Goal: Answer question/provide support

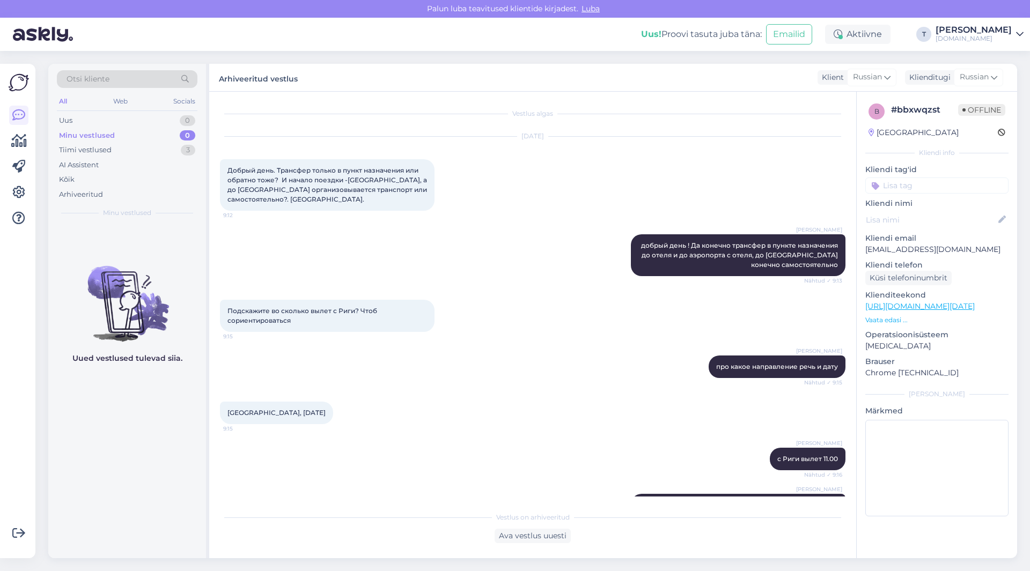
scroll to position [896, 0]
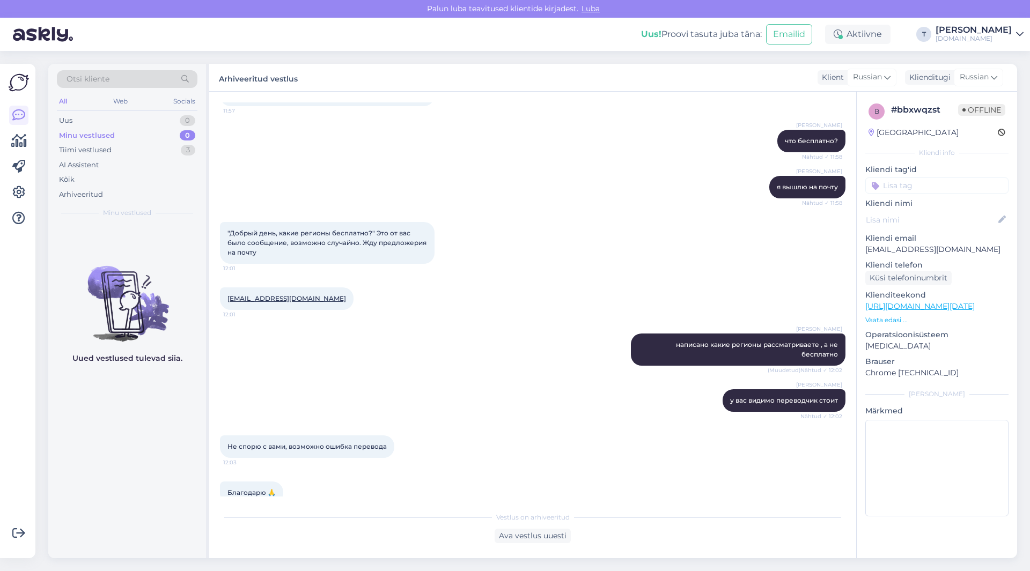
click at [113, 141] on div "Minu vestlused 0" at bounding box center [127, 135] width 140 height 15
click at [113, 134] on div "Minu vestlused" at bounding box center [87, 135] width 56 height 11
click at [115, 145] on div "Tiimi vestlused 3" at bounding box center [127, 150] width 140 height 15
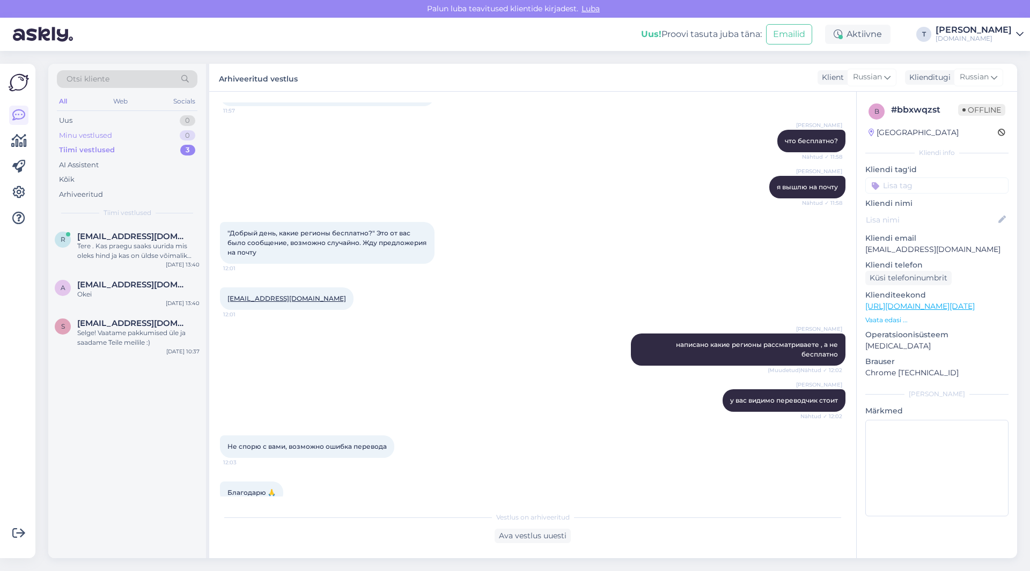
click at [114, 136] on div "Minu vestlused 0" at bounding box center [127, 135] width 140 height 15
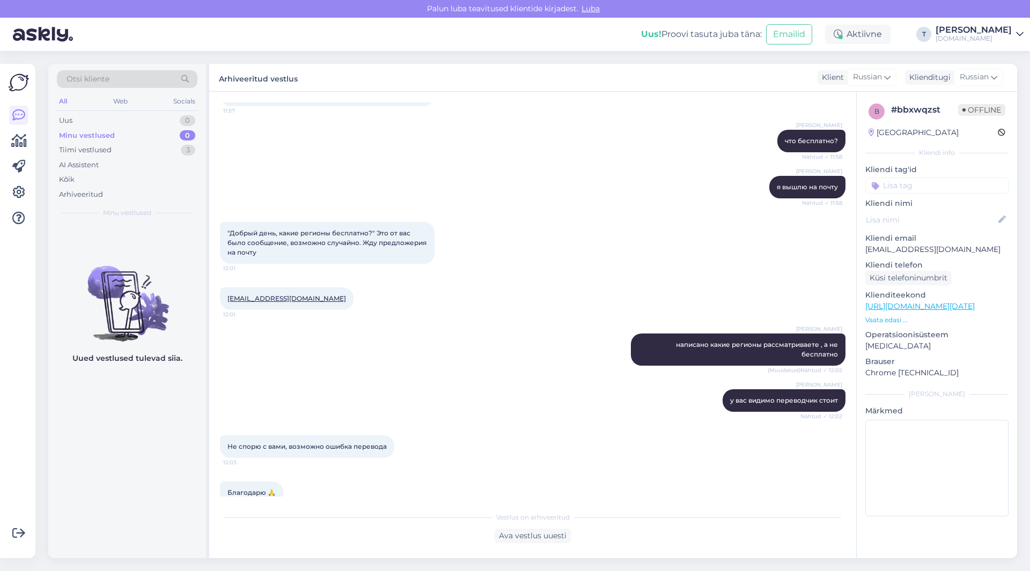
click at [128, 131] on div "Minu vestlused 0" at bounding box center [127, 135] width 140 height 15
click at [116, 153] on div "Tiimi vestlused 3" at bounding box center [127, 150] width 140 height 15
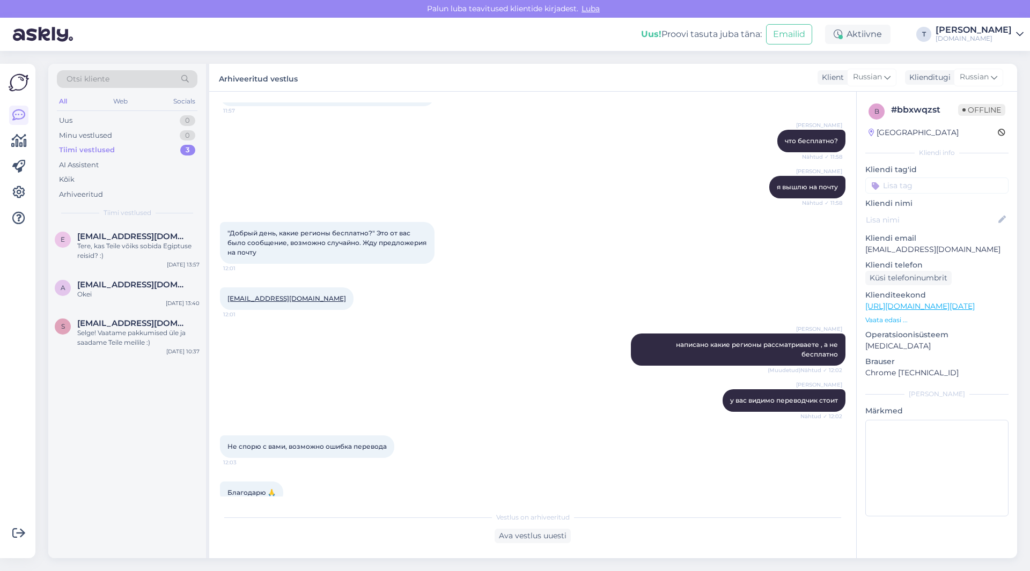
click at [337, 118] on div "[PERSON_NAME] что бесплатно? Nähtud ✓ 11:58" at bounding box center [532, 141] width 625 height 46
click at [415, 34] on div "Uus! Proovi tasuta [PERSON_NAME]: Emailid Aktiivne T [PERSON_NAME][DOMAIN_NAME]" at bounding box center [515, 34] width 1030 height 33
click at [138, 120] on div "Uus 1" at bounding box center [127, 120] width 140 height 15
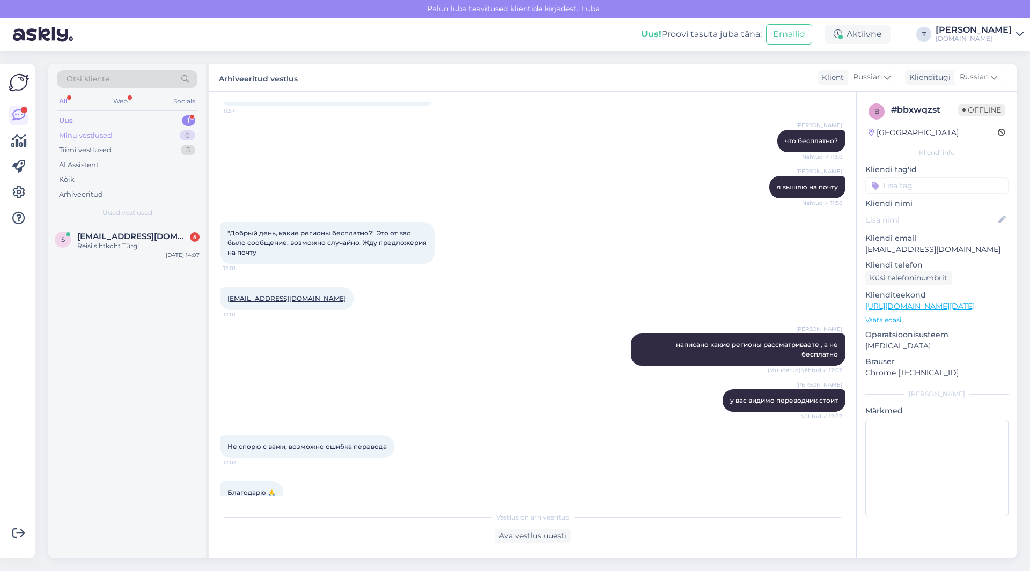
click at [136, 131] on div "Minu vestlused 0" at bounding box center [127, 135] width 140 height 15
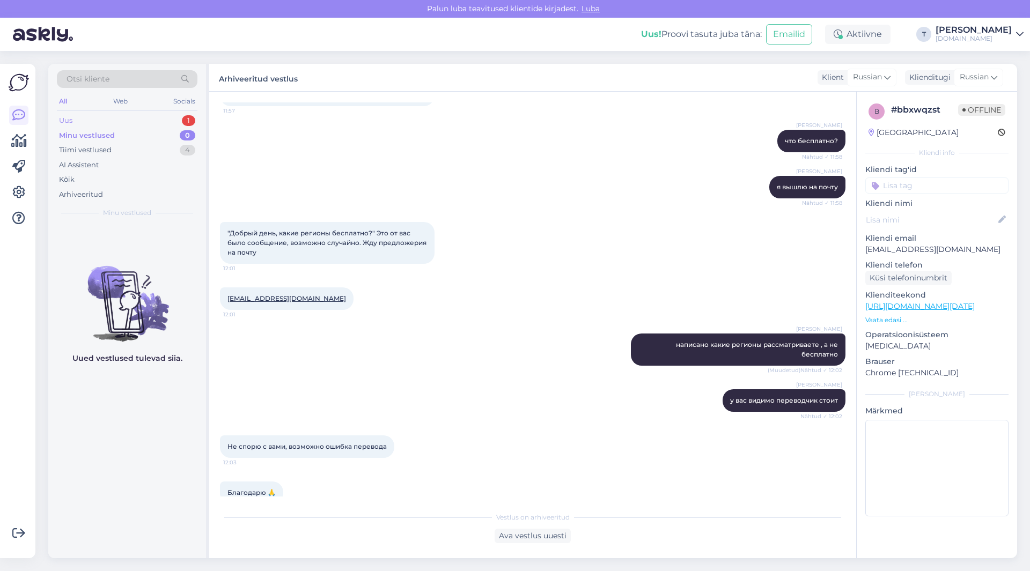
click at [132, 115] on div "Uus 1" at bounding box center [127, 120] width 140 height 15
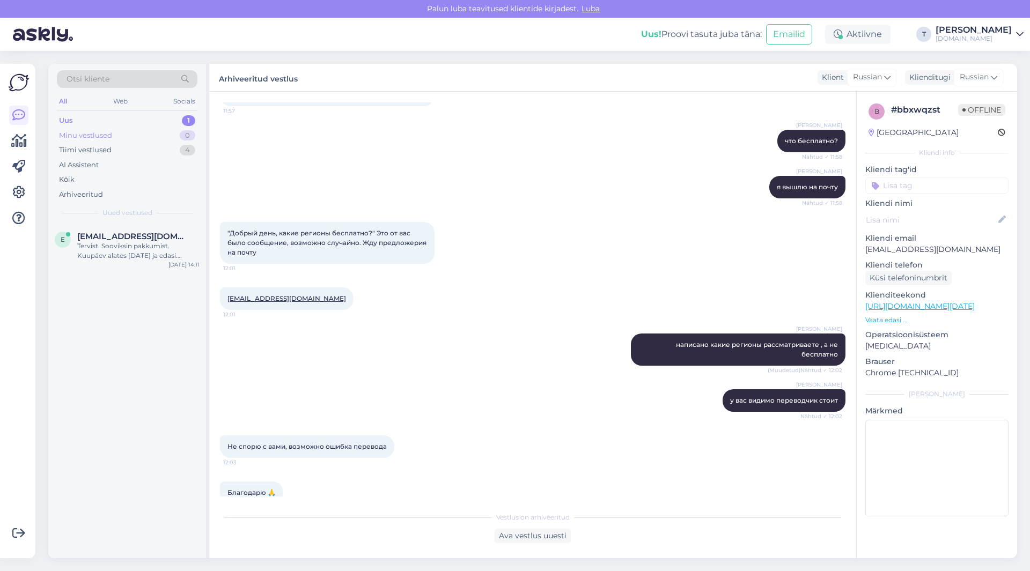
click at [115, 133] on div "Minu vestlused 0" at bounding box center [127, 135] width 140 height 15
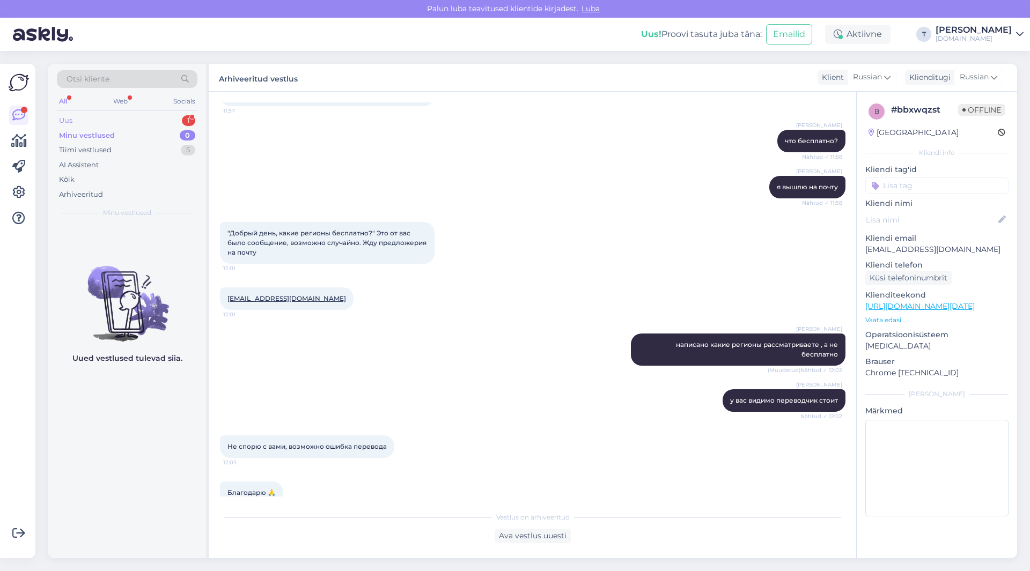
click at [100, 121] on div "Uus 1" at bounding box center [127, 120] width 140 height 15
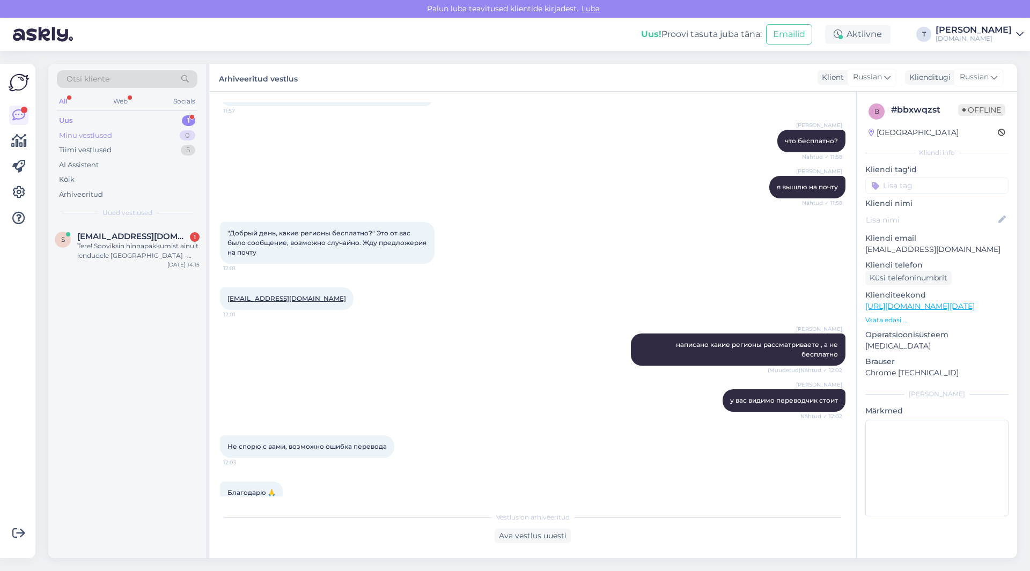
click at [119, 137] on div "Minu vestlused 0" at bounding box center [127, 135] width 140 height 15
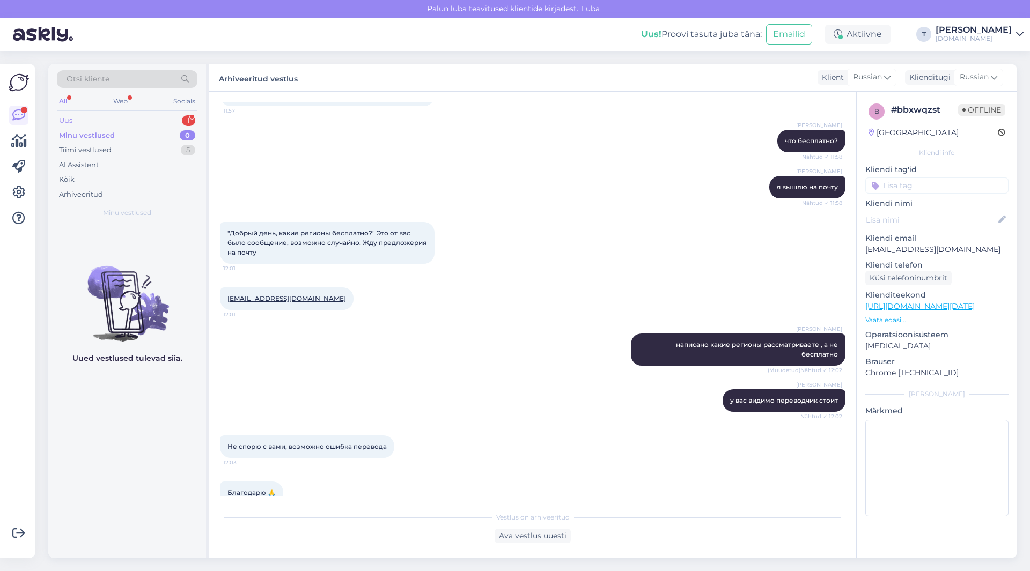
click at [119, 116] on div "Uus 1" at bounding box center [127, 120] width 140 height 15
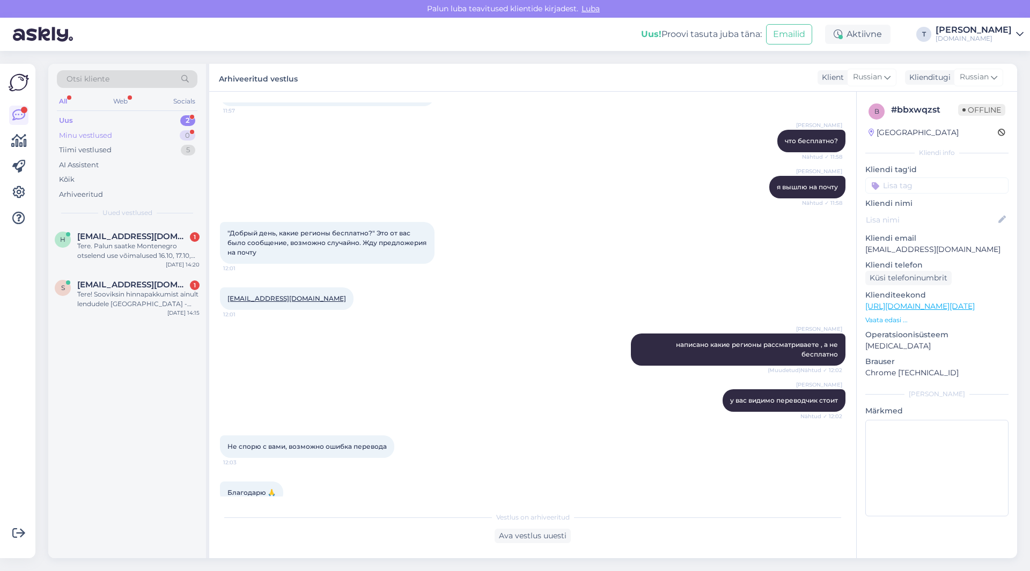
click at [147, 134] on div "Minu vestlused 0" at bounding box center [127, 135] width 140 height 15
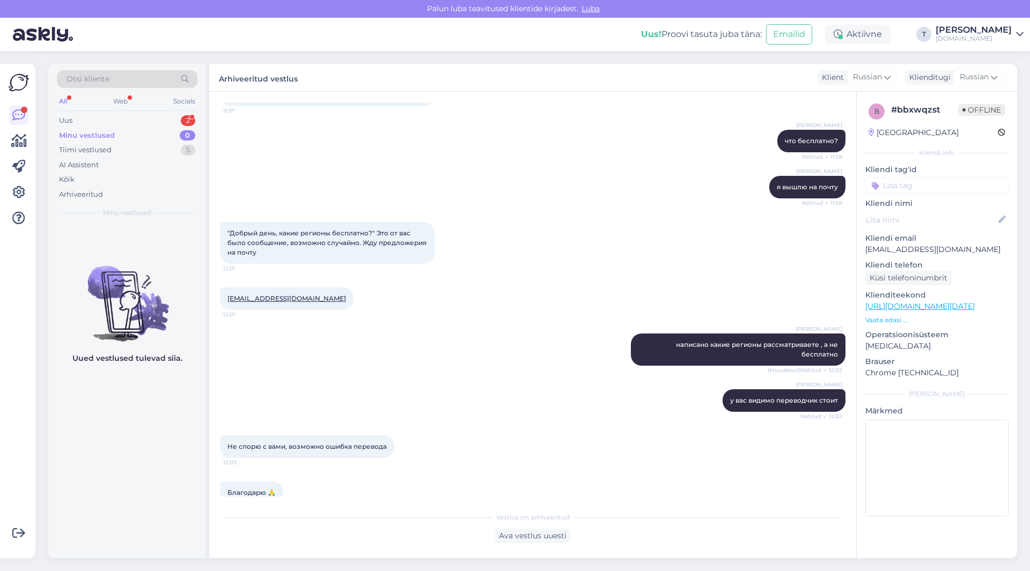
click at [460, 166] on div "[PERSON_NAME] я вышлю на почту Nähtud ✓ 11:58" at bounding box center [532, 187] width 625 height 46
click at [483, 218] on div ""Добрый день, какие регионы бесплатно?" Это от вас было сообщение, возможно слу…" at bounding box center [532, 242] width 625 height 65
click at [130, 134] on div "Minu vestlused 0" at bounding box center [127, 135] width 140 height 15
click at [129, 116] on div "Uus 1" at bounding box center [127, 120] width 140 height 15
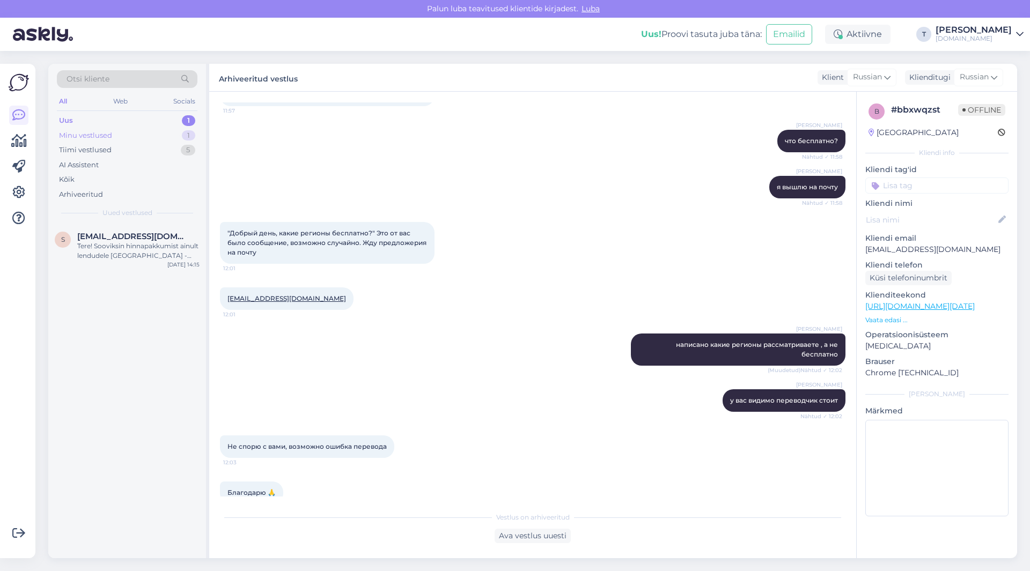
click at [124, 134] on div "Minu vestlused 1" at bounding box center [127, 135] width 140 height 15
click at [104, 239] on span "[EMAIL_ADDRESS][DOMAIN_NAME]" at bounding box center [133, 237] width 112 height 10
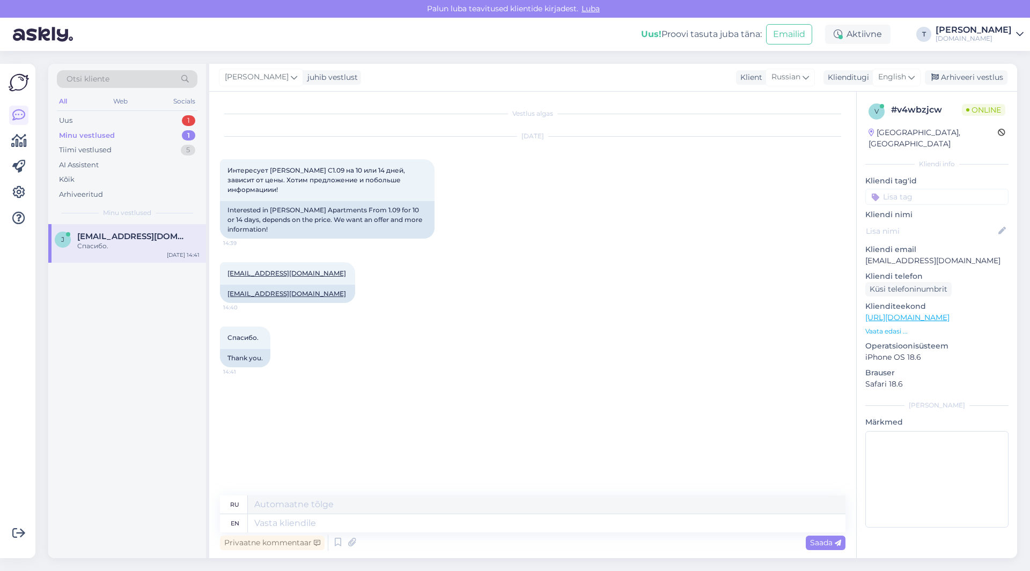
scroll to position [0, 0]
click at [893, 327] on p "Vaata edasi ..." at bounding box center [936, 332] width 143 height 10
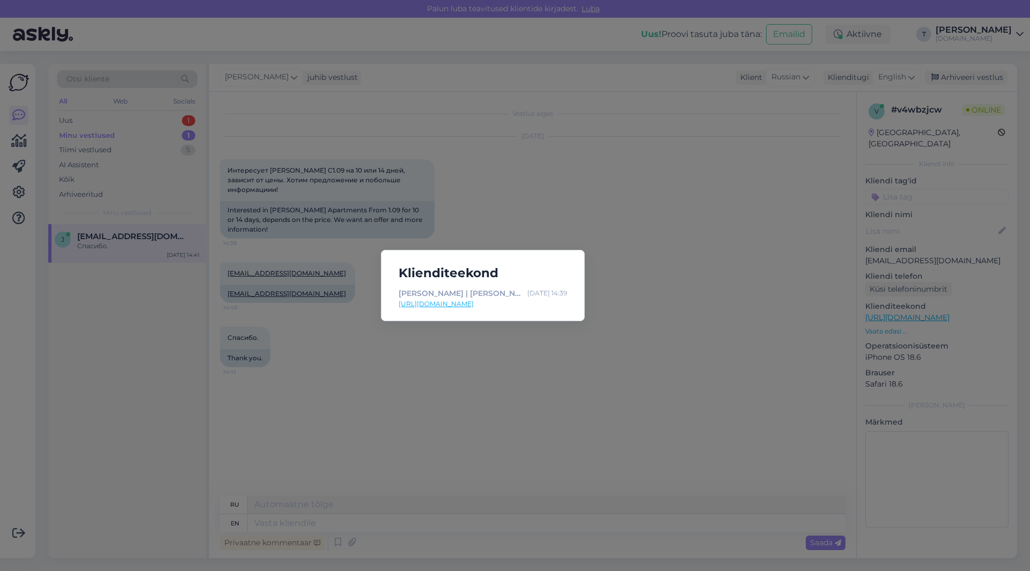
click at [517, 304] on link "[URL][DOMAIN_NAME]" at bounding box center [482, 304] width 168 height 10
click at [436, 433] on div "Klienditeekond [PERSON_NAME] | Tuusik [DATE] 14:39 [URL][DOMAIN_NAME]" at bounding box center [515, 285] width 1030 height 571
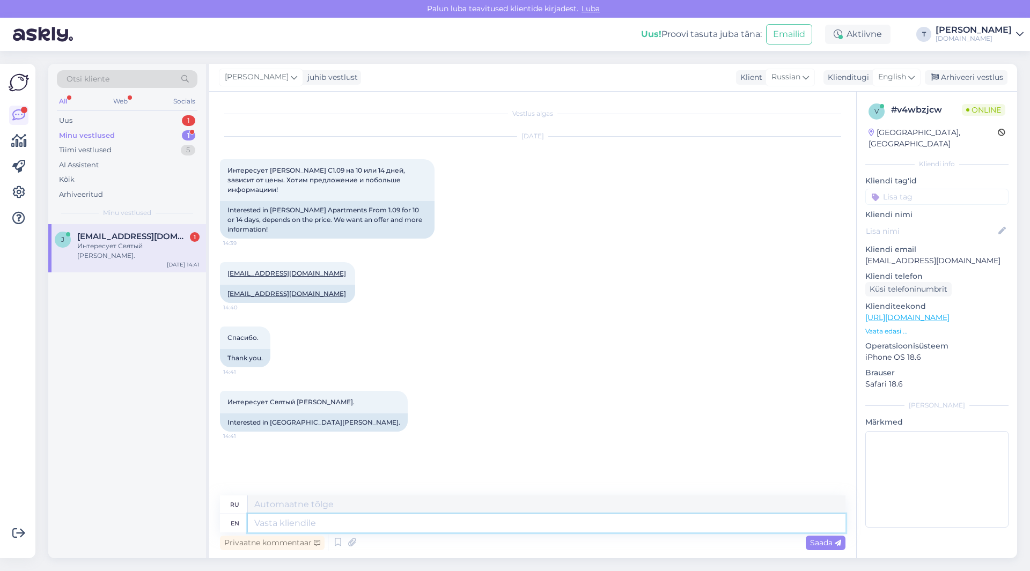
click at [362, 520] on textarea at bounding box center [546, 523] width 597 height 18
click at [889, 71] on span "English" at bounding box center [892, 77] width 28 height 12
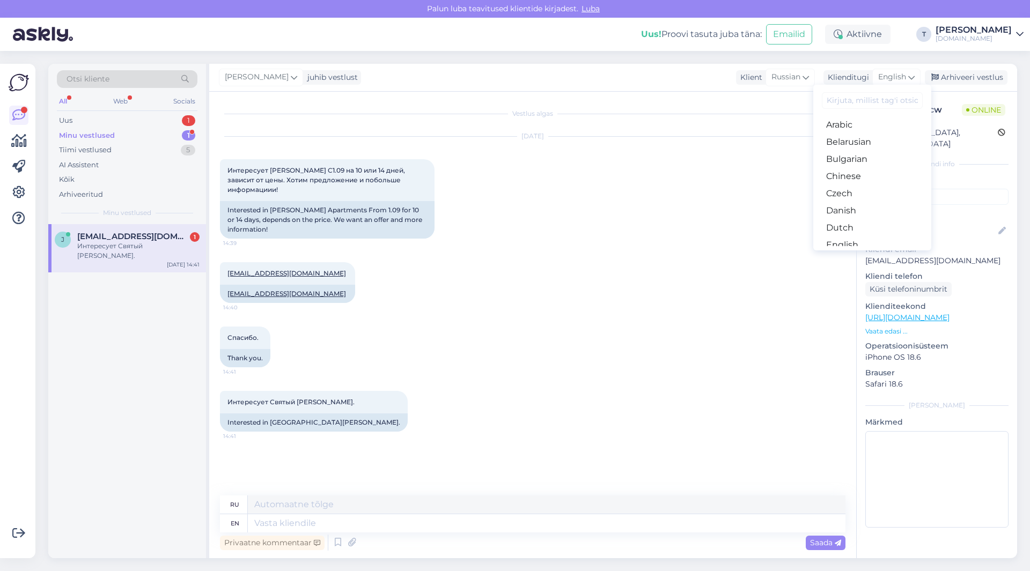
click at [838, 545] on link "Russian" at bounding box center [872, 553] width 118 height 17
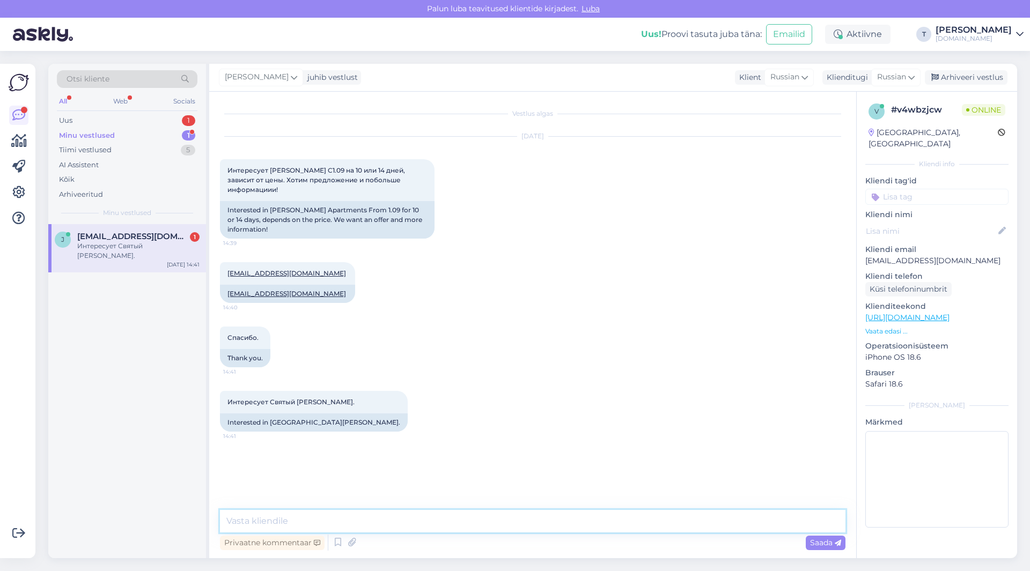
click at [491, 515] on textarea at bounding box center [532, 521] width 625 height 23
type textarea "r"
paste textarea "01.09 [PERSON_NAME] apartemendid3* без питания 14 ночей Apartment 4 people 2638€"
type textarea "01.09 [PERSON_NAME] apartemendid3* без питания 14 ночей Apartment 4 people 2638€"
click at [832, 544] on span "Saada" at bounding box center [825, 543] width 31 height 10
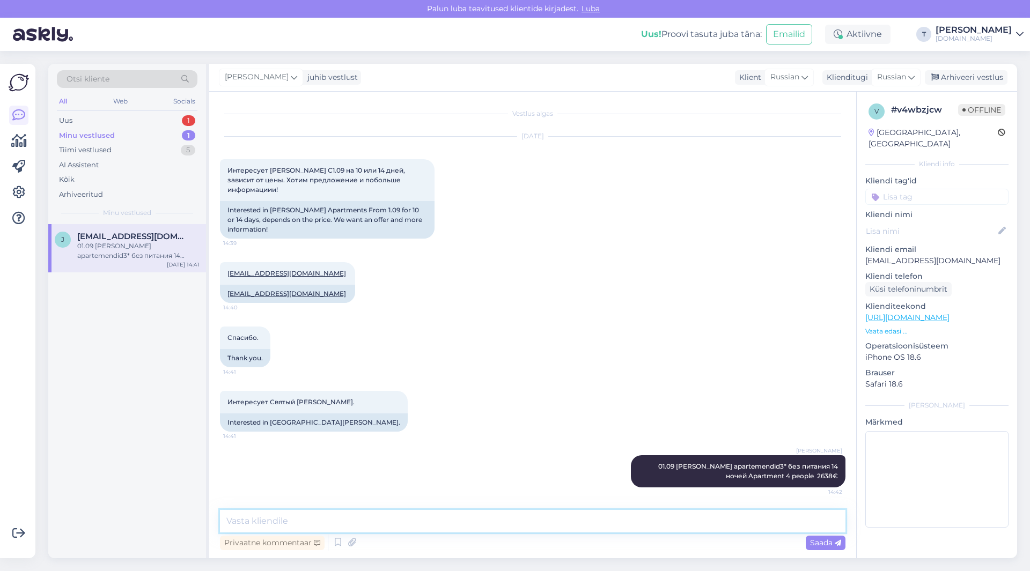
click at [704, 523] on textarea at bounding box center [532, 521] width 625 height 23
type textarea "j"
click at [102, 142] on div "Minu vestlused 1" at bounding box center [127, 135] width 140 height 15
click at [102, 137] on div "Minu vestlused" at bounding box center [87, 135] width 56 height 11
click at [103, 132] on div "Minu vestlused" at bounding box center [87, 135] width 56 height 11
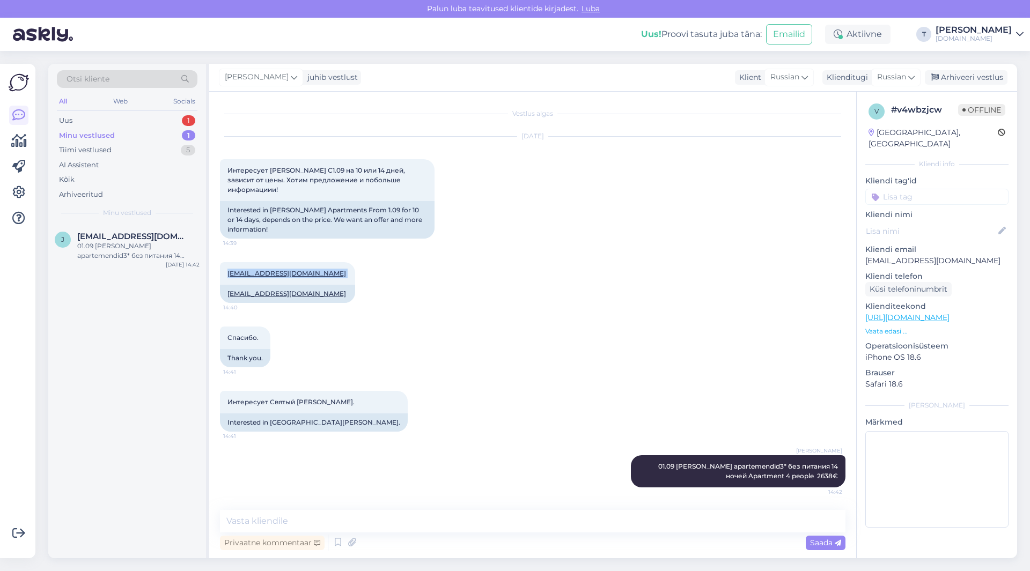
drag, startPoint x: 324, startPoint y: 273, endPoint x: 228, endPoint y: 271, distance: 96.5
click at [221, 272] on div "[EMAIL_ADDRESS][DOMAIN_NAME] 14:40" at bounding box center [287, 273] width 135 height 23
copy span "[EMAIL_ADDRESS][DOMAIN_NAME]"
click at [516, 330] on div "Спасибо. 14:41 Thank you." at bounding box center [532, 347] width 625 height 64
click at [166, 131] on div "Minu vestlused 1" at bounding box center [127, 135] width 140 height 15
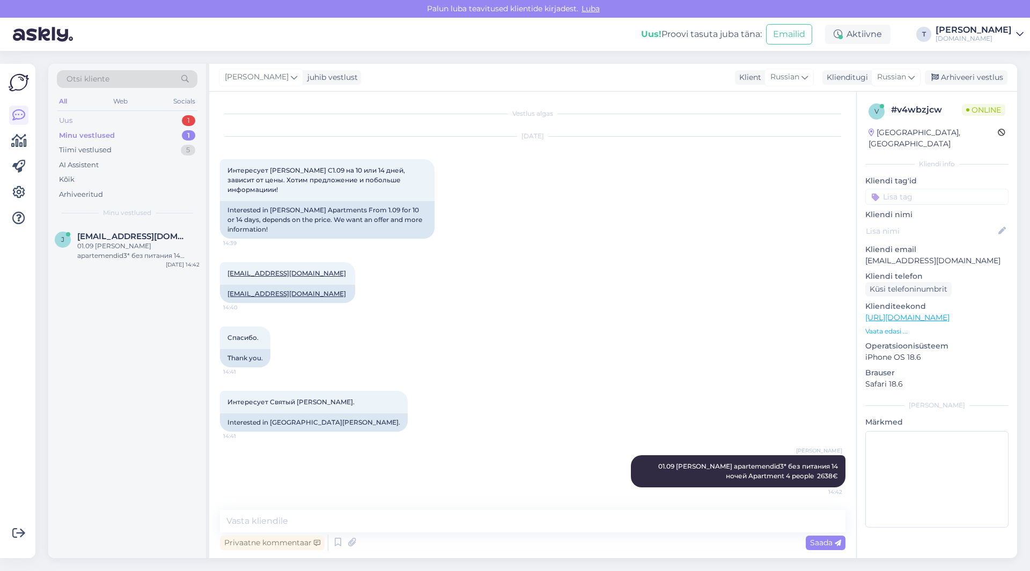
click at [165, 114] on div "Uus 1" at bounding box center [127, 120] width 140 height 15
click at [164, 135] on div "Minu vestlused 1" at bounding box center [127, 135] width 140 height 15
click at [502, 355] on div "Спасибо. 14:41 Thank you." at bounding box center [532, 347] width 625 height 64
click at [484, 524] on textarea at bounding box center [532, 521] width 625 height 23
click at [517, 521] on textarea at bounding box center [532, 521] width 625 height 23
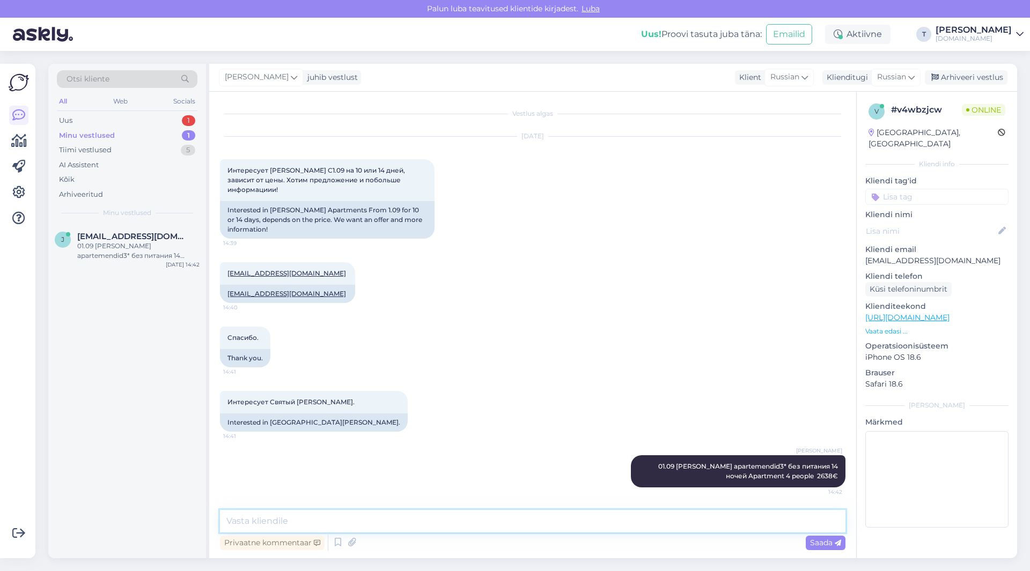
type textarea "\"
type textarea "z"
type textarea "j"
type textarea "вам на почту отправила"
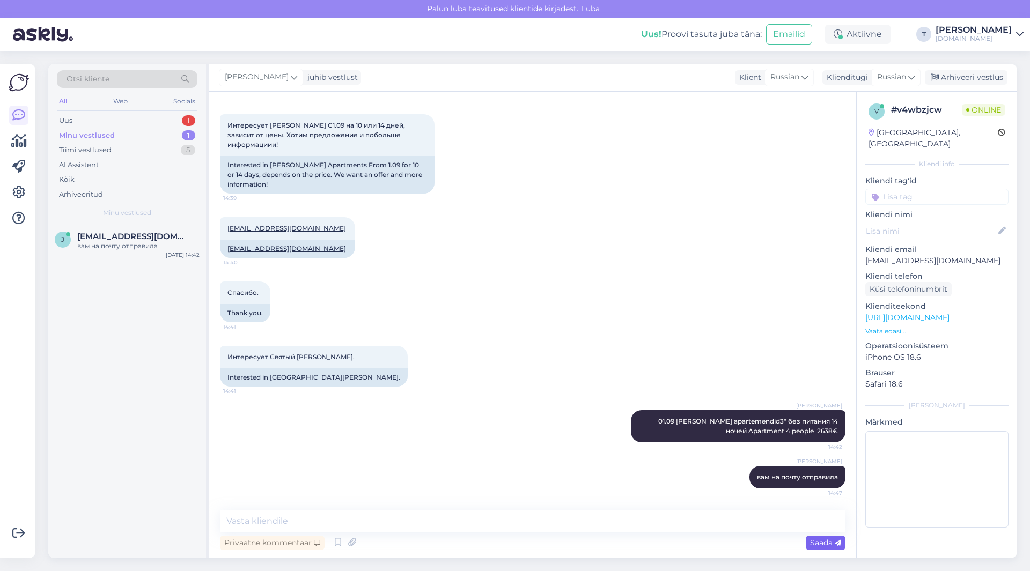
click at [822, 543] on span "Saada" at bounding box center [825, 543] width 31 height 10
click at [887, 327] on p "Vaata edasi ..." at bounding box center [936, 332] width 143 height 10
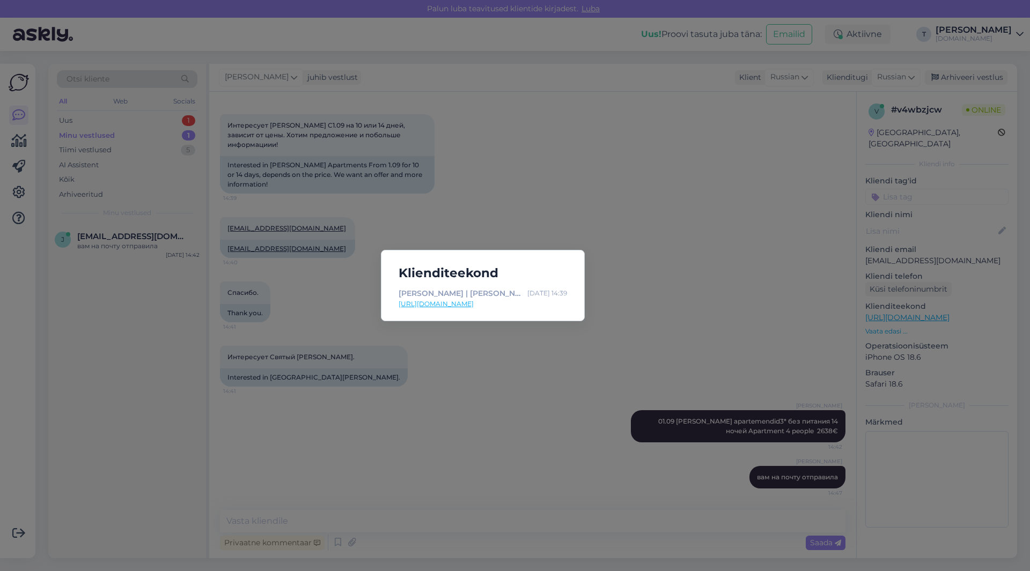
click at [431, 302] on link "[URL][DOMAIN_NAME]" at bounding box center [482, 304] width 168 height 10
click at [634, 207] on div "Klienditeekond [PERSON_NAME] | Tuusik [DATE] 14:39 [URL][DOMAIN_NAME]" at bounding box center [515, 285] width 1030 height 571
